Goal: Transaction & Acquisition: Purchase product/service

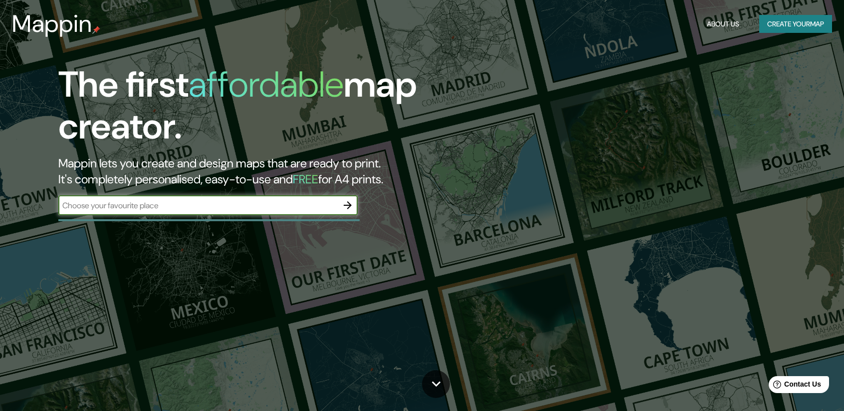
click at [181, 208] on input "text" at bounding box center [197, 205] width 279 height 11
type input "[GEOGRAPHIC_DATA]"
click at [347, 201] on icon "button" at bounding box center [348, 205] width 12 height 12
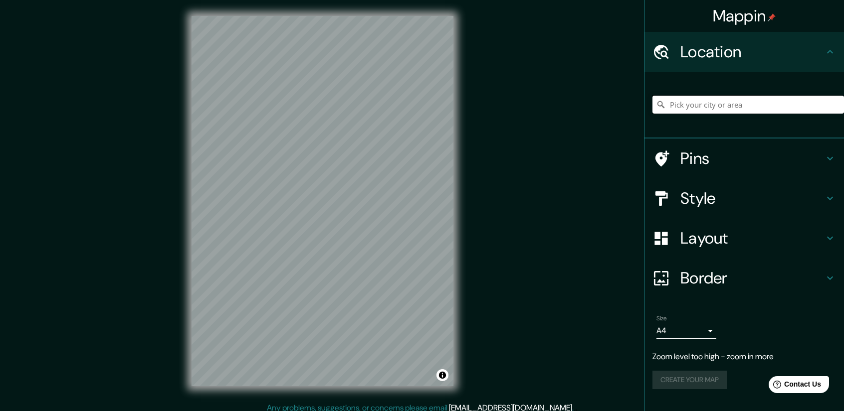
click at [725, 108] on input "Pick your city or area" at bounding box center [747, 105] width 191 height 18
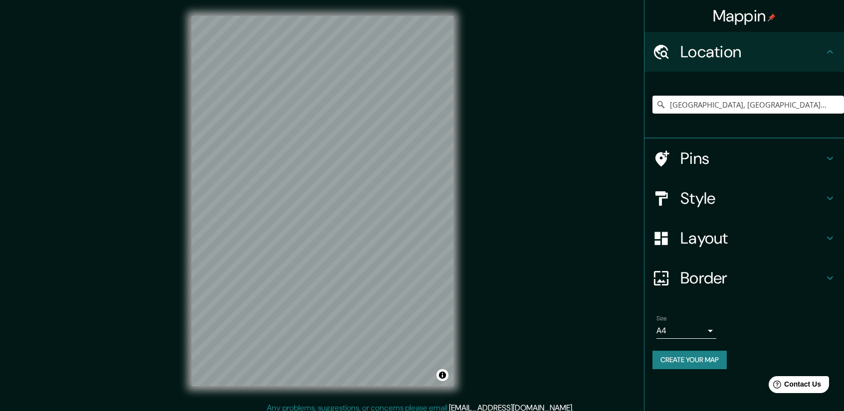
click at [682, 117] on div "[GEOGRAPHIC_DATA], [GEOGRAPHIC_DATA][PERSON_NAME], [GEOGRAPHIC_DATA]" at bounding box center [747, 105] width 191 height 50
click at [698, 104] on input "[GEOGRAPHIC_DATA], [GEOGRAPHIC_DATA][PERSON_NAME], [GEOGRAPHIC_DATA]" at bounding box center [747, 105] width 191 height 18
click at [812, 104] on input "[GEOGRAPHIC_DATA], [GEOGRAPHIC_DATA][PERSON_NAME], [GEOGRAPHIC_DATA]" at bounding box center [747, 105] width 191 height 18
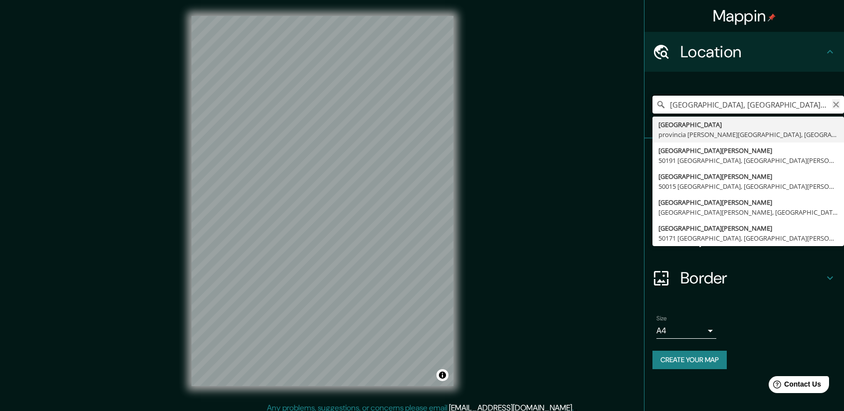
scroll to position [0, 43]
drag, startPoint x: 812, startPoint y: 104, endPoint x: 851, endPoint y: 105, distance: 38.9
click at [844, 105] on html "Mappin Location [GEOGRAPHIC_DATA], [GEOGRAPHIC_DATA][PERSON_NAME], [GEOGRAPHIC_…" at bounding box center [422, 205] width 844 height 411
type input "[GEOGRAPHIC_DATA][PERSON_NAME][PERSON_NAME], [GEOGRAPHIC_DATA][PERSON_NAME], [G…"
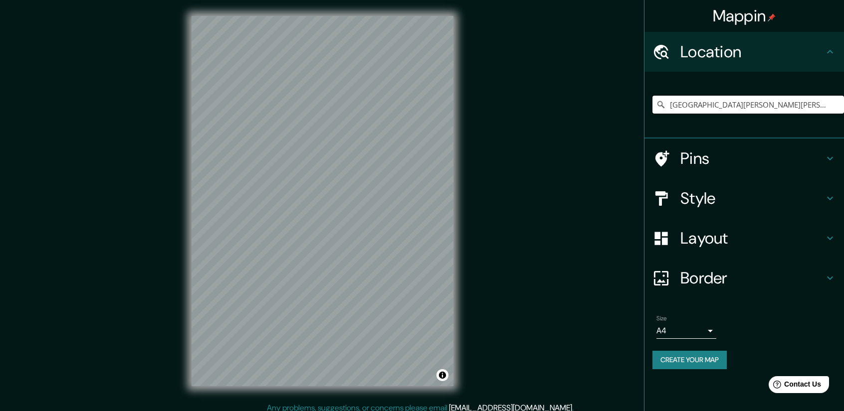
scroll to position [0, 0]
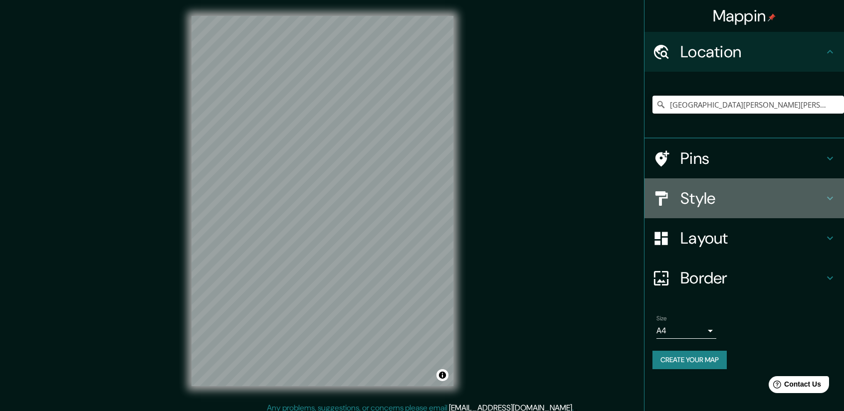
click at [691, 209] on div "Style" at bounding box center [743, 199] width 199 height 40
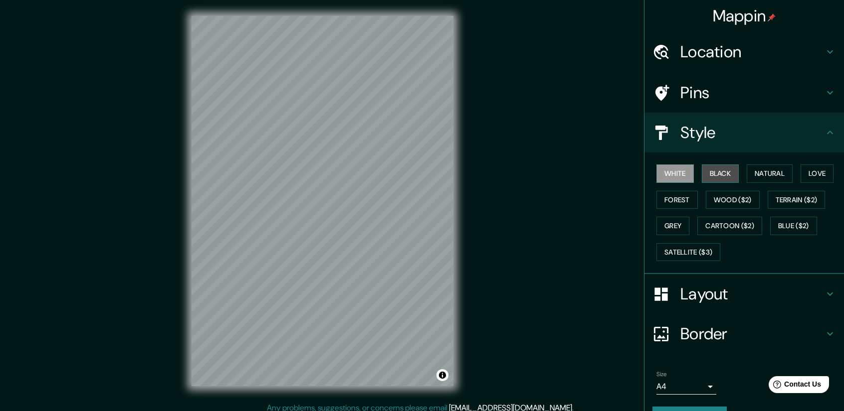
click at [702, 175] on button "Black" at bounding box center [720, 174] width 37 height 18
click at [718, 298] on h4 "Layout" at bounding box center [752, 294] width 144 height 20
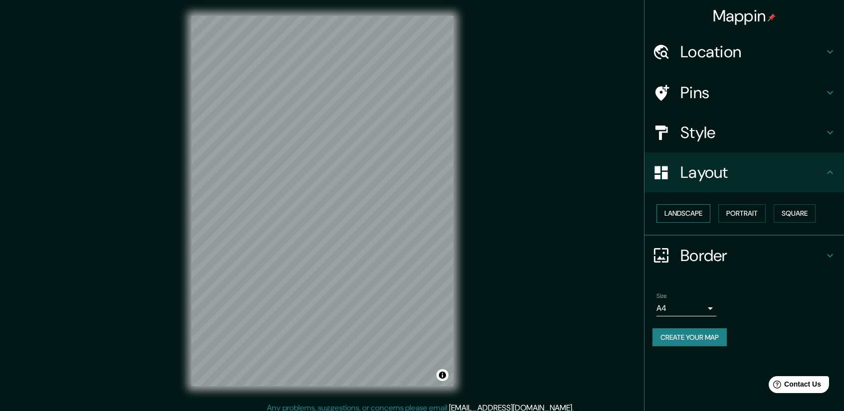
click at [698, 216] on button "Landscape" at bounding box center [683, 213] width 54 height 18
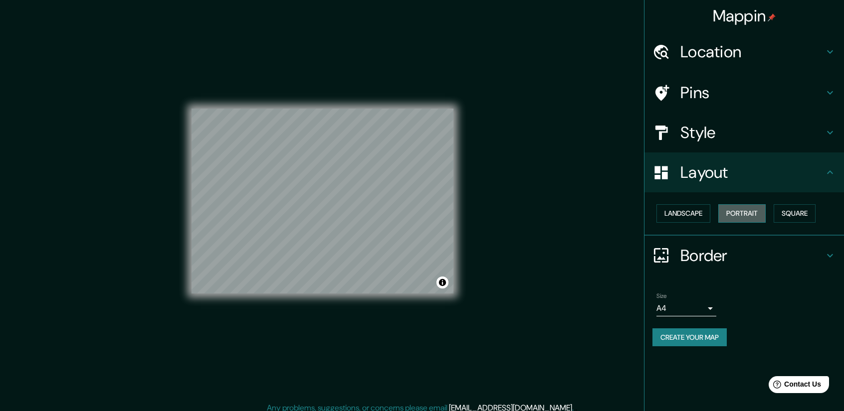
click at [748, 215] on button "Portrait" at bounding box center [741, 213] width 47 height 18
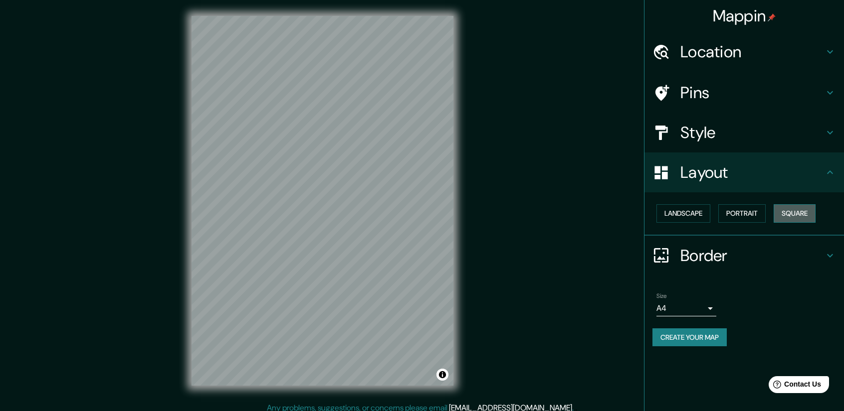
click at [776, 213] on button "Square" at bounding box center [794, 213] width 42 height 18
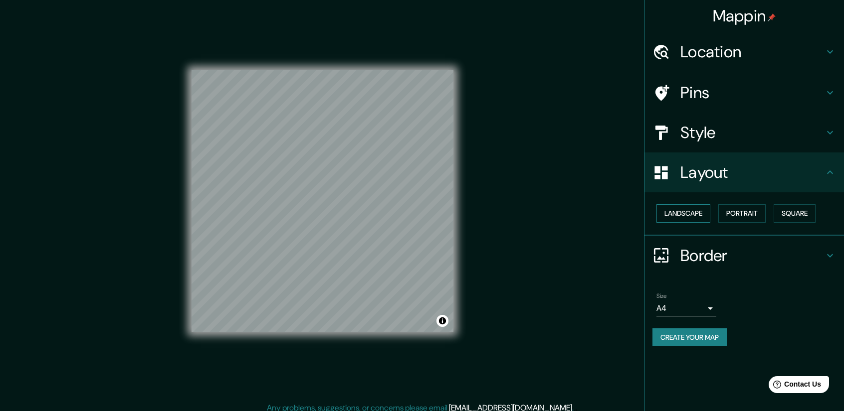
click at [702, 210] on button "Landscape" at bounding box center [683, 213] width 54 height 18
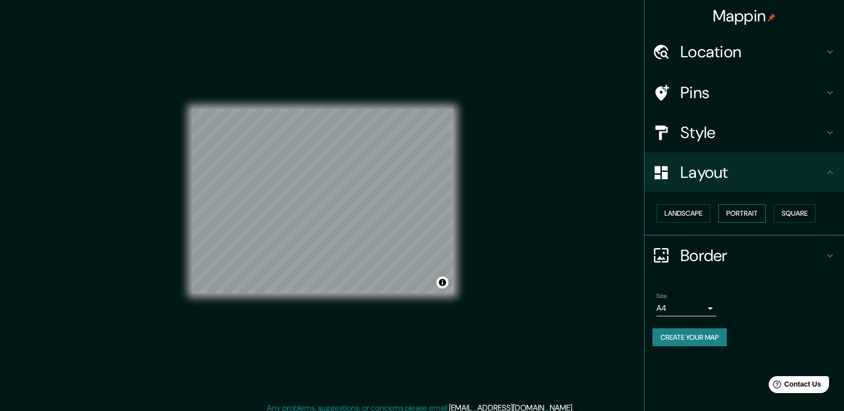
click at [741, 215] on button "Portrait" at bounding box center [741, 213] width 47 height 18
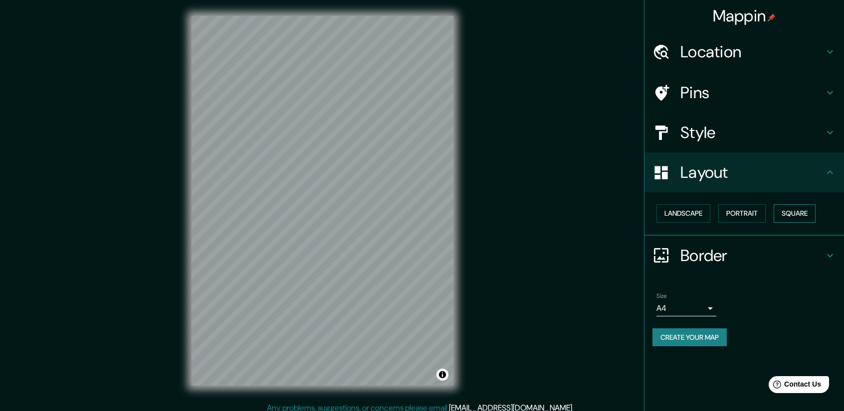
click at [800, 209] on button "Square" at bounding box center [794, 213] width 42 height 18
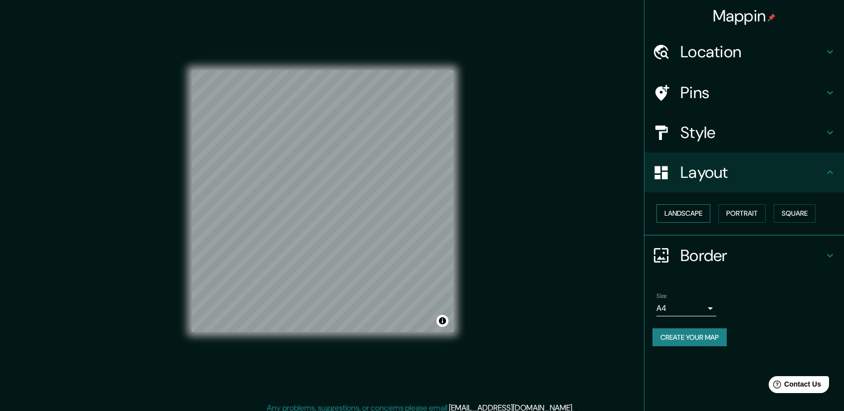
click at [667, 212] on button "Landscape" at bounding box center [683, 213] width 54 height 18
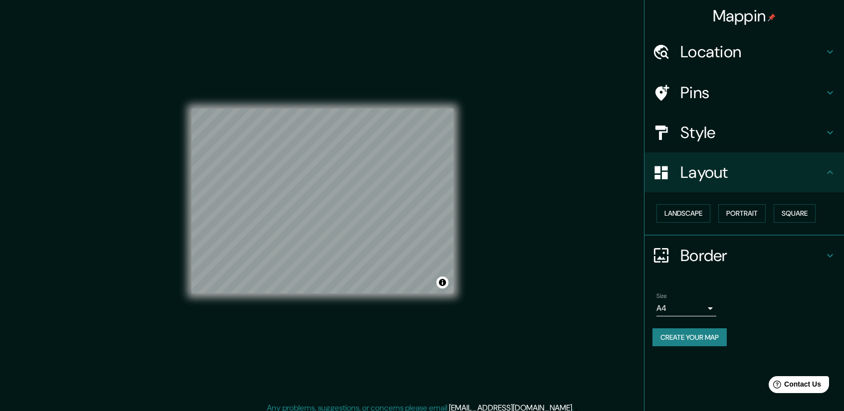
click at [695, 308] on body "Mappin Location [STREET_ADDRESS][PERSON_NAME][PERSON_NAME][PERSON_NAME] Pins St…" at bounding box center [422, 205] width 844 height 411
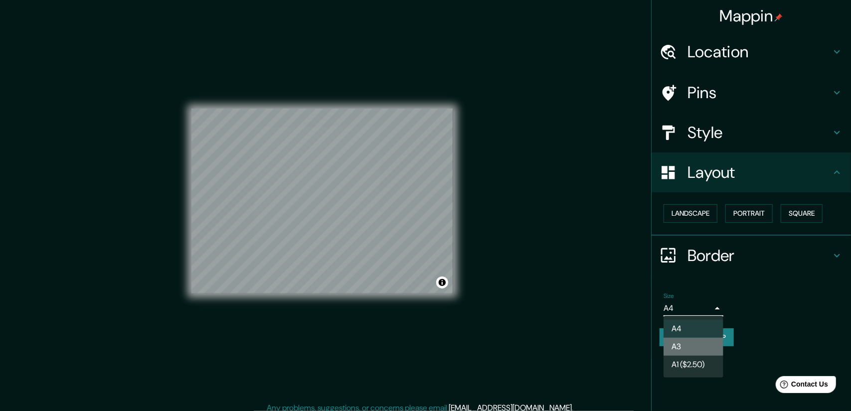
click at [684, 346] on li "A3" at bounding box center [694, 347] width 60 height 18
type input "a4"
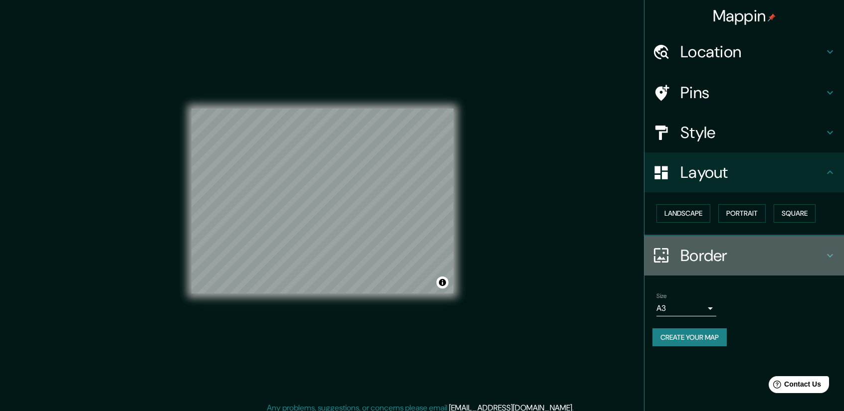
click at [809, 248] on h4 "Border" at bounding box center [752, 256] width 144 height 20
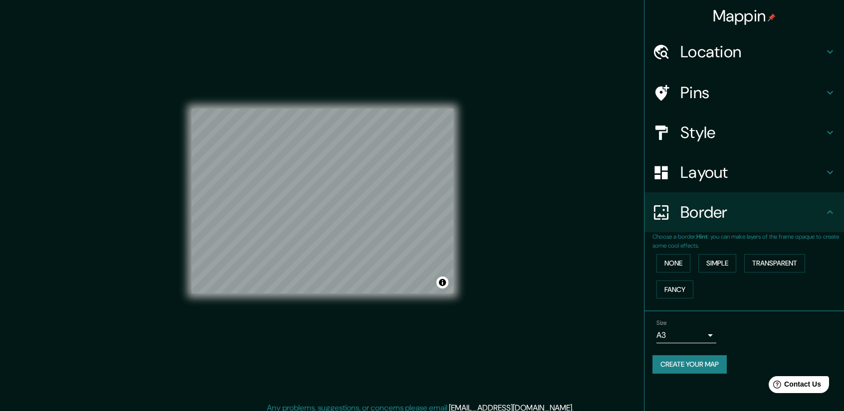
click at [734, 262] on button "Simple" at bounding box center [717, 263] width 38 height 18
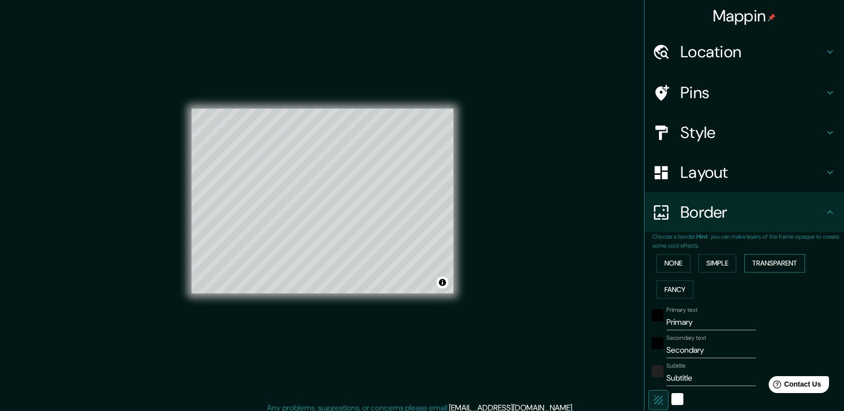
click at [763, 261] on button "Transparent" at bounding box center [774, 263] width 61 height 18
click at [668, 261] on button "None" at bounding box center [673, 263] width 34 height 18
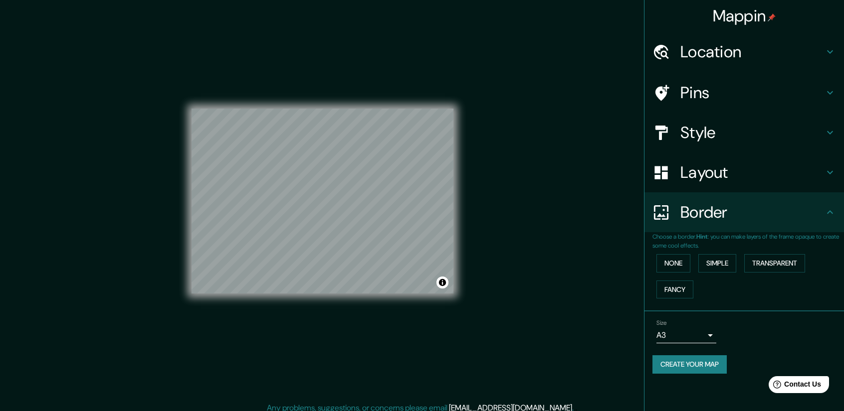
click at [807, 275] on div "None Simple Transparent Fancy" at bounding box center [747, 276] width 191 height 52
click at [697, 366] on button "Create your map" at bounding box center [689, 365] width 74 height 18
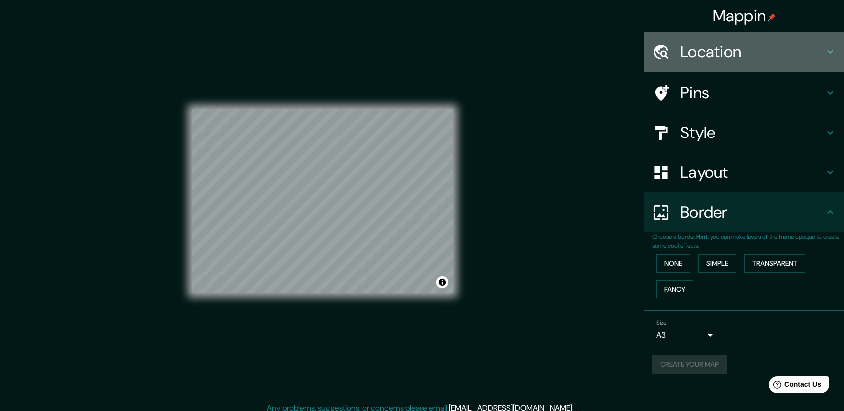
click at [830, 53] on icon at bounding box center [830, 52] width 12 height 12
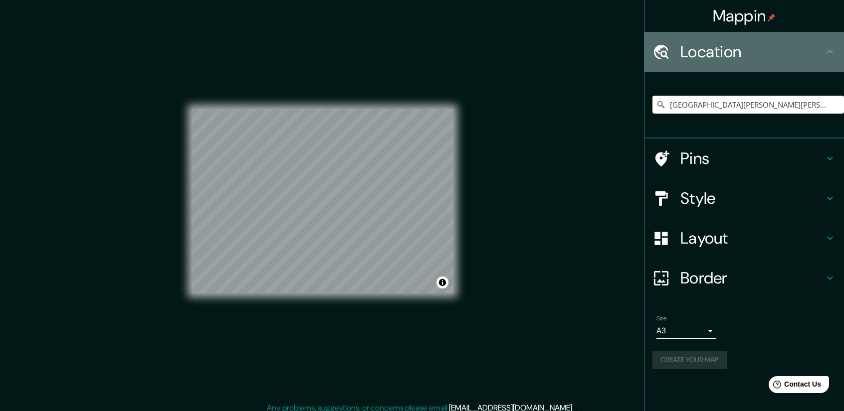
click at [830, 53] on icon at bounding box center [830, 52] width 12 height 12
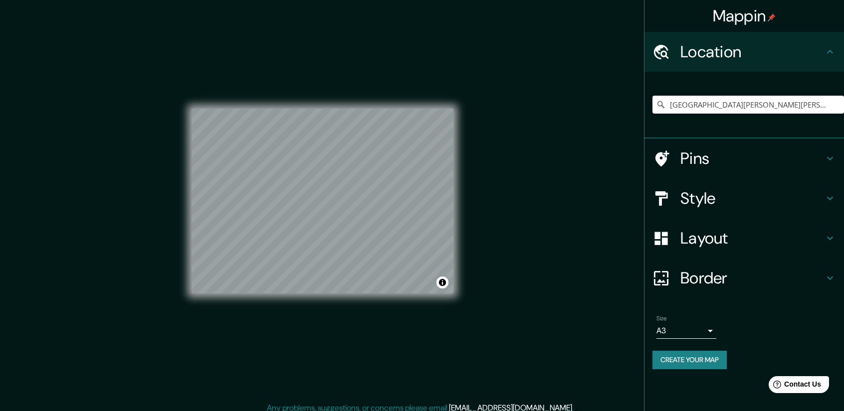
click at [569, 195] on div "Mappin Location [STREET_ADDRESS][PERSON_NAME][PERSON_NAME][PERSON_NAME] Pins St…" at bounding box center [422, 209] width 844 height 418
click at [441, 279] on button "Toggle attribution" at bounding box center [442, 283] width 12 height 12
click at [414, 285] on link "Improve this map" at bounding box center [408, 282] width 49 height 7
click at [504, 189] on div "Mappin Location [STREET_ADDRESS][PERSON_NAME][PERSON_NAME][PERSON_NAME] Pins St…" at bounding box center [422, 209] width 844 height 418
click at [427, 282] on link "Improve this map" at bounding box center [408, 282] width 49 height 7
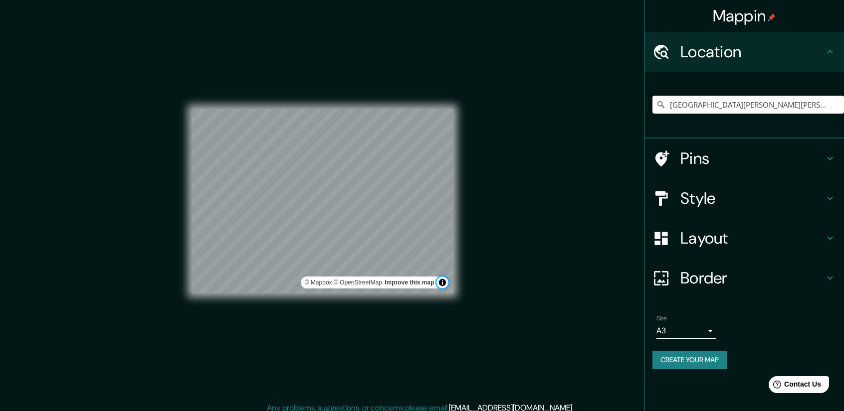
click at [442, 282] on button "Toggle attribution" at bounding box center [442, 283] width 12 height 12
click at [491, 271] on div "Mappin Location [STREET_ADDRESS][PERSON_NAME][PERSON_NAME][PERSON_NAME] Pins St…" at bounding box center [422, 209] width 844 height 418
